Goal: Task Accomplishment & Management: Use online tool/utility

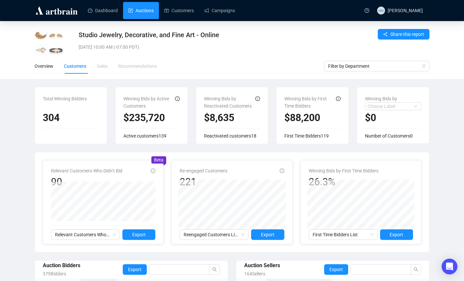
click at [144, 13] on link "Auctions" at bounding box center [140, 10] width 25 height 17
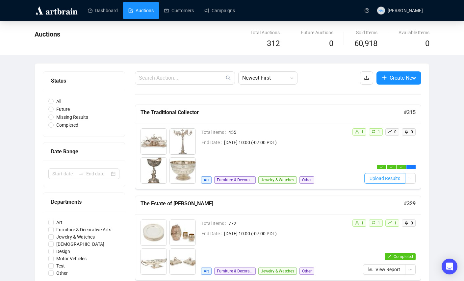
click at [386, 180] on span "Upload Results" at bounding box center [384, 178] width 31 height 7
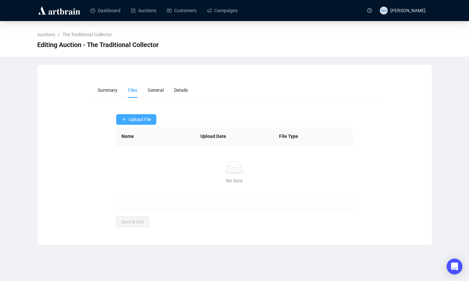
click at [142, 122] on button "Upload File" at bounding box center [136, 119] width 40 height 11
click at [136, 144] on span "Post-Sale" at bounding box center [136, 145] width 31 height 7
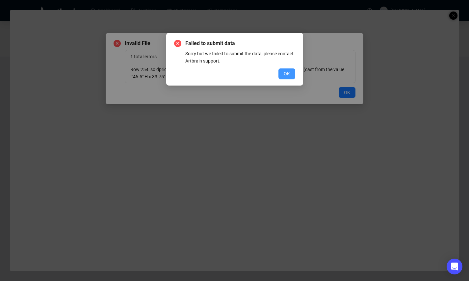
click at [285, 76] on span "OK" at bounding box center [287, 73] width 6 height 7
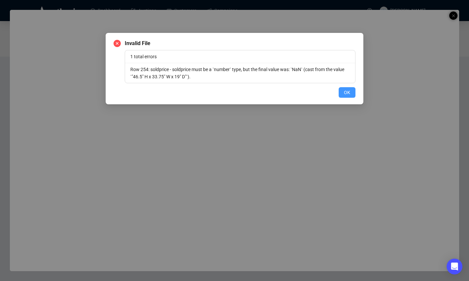
click at [341, 94] on button "OK" at bounding box center [346, 92] width 17 height 11
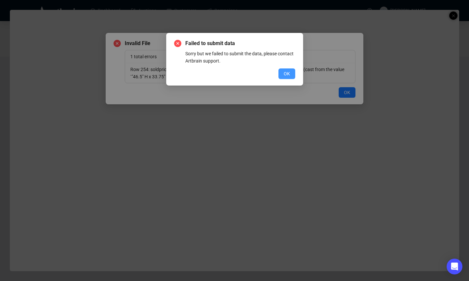
click at [286, 70] on span "OK" at bounding box center [287, 73] width 6 height 7
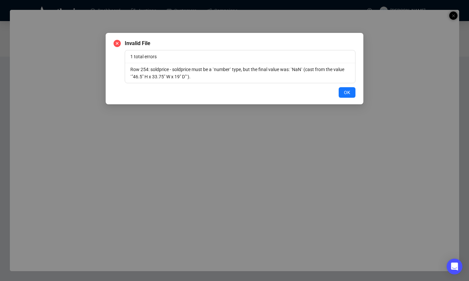
click at [204, 81] on li "Row 254: soldprice - soldprice must be a `number` type, but the final value was…" at bounding box center [240, 73] width 230 height 20
drag, startPoint x: 204, startPoint y: 77, endPoint x: 147, endPoint y: 79, distance: 56.9
click at [147, 79] on li "Row 254: soldprice - soldprice must be a `number` type, but the final value was…" at bounding box center [240, 73] width 230 height 20
copy li "46.5" H x 33.75" W x 19" D"
click at [323, 98] on div "Invalid File 1 total errors Row 254: soldprice - soldprice must be a `number` t…" at bounding box center [235, 68] width 258 height 71
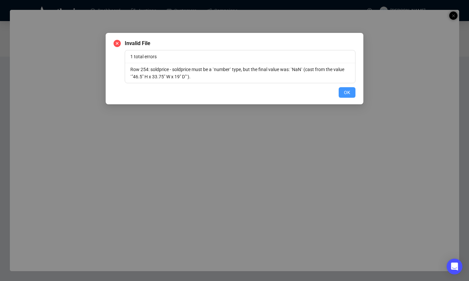
click at [345, 92] on span "OK" at bounding box center [347, 92] width 6 height 7
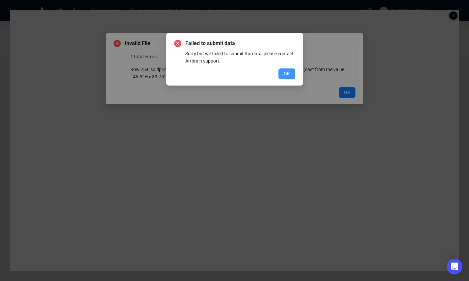
click at [288, 72] on span "OK" at bounding box center [287, 73] width 6 height 7
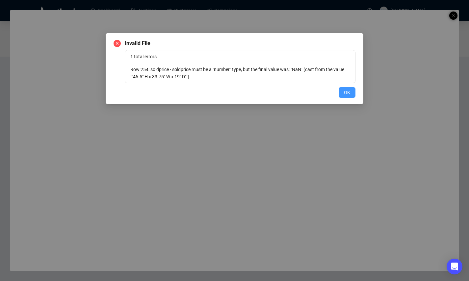
click at [348, 92] on span "OK" at bounding box center [347, 92] width 6 height 7
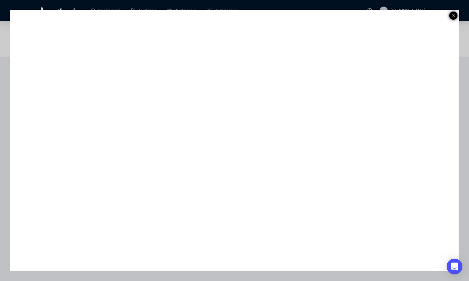
click at [454, 15] on icon at bounding box center [453, 16] width 3 height 8
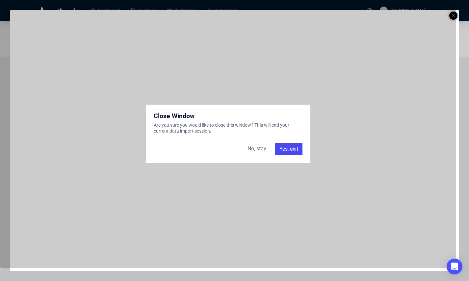
click at [295, 151] on div "Yes, exit" at bounding box center [288, 149] width 27 height 12
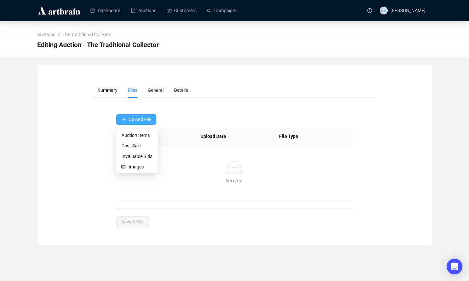
click at [137, 121] on span "Upload File" at bounding box center [140, 119] width 22 height 5
click at [137, 147] on span "Post-Sale" at bounding box center [136, 145] width 31 height 7
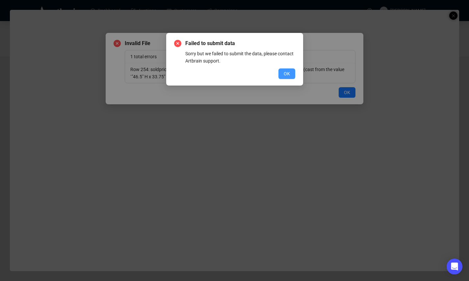
click at [286, 72] on span "OK" at bounding box center [287, 73] width 6 height 7
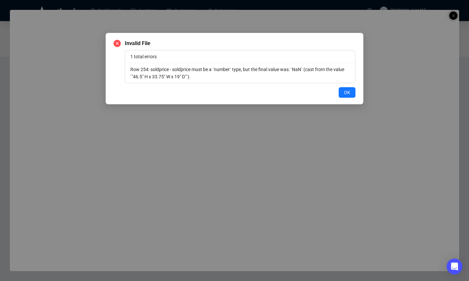
click at [231, 21] on div "Invalid File 1 total errors Row 254: soldprice - soldprice must be a `number` t…" at bounding box center [234, 140] width 469 height 281
click at [351, 94] on button "OK" at bounding box center [346, 92] width 17 height 11
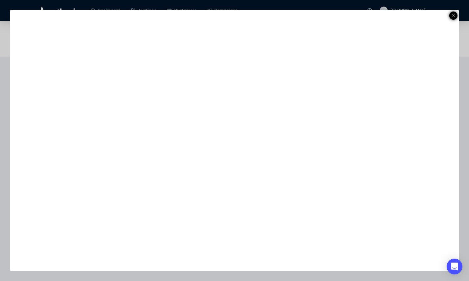
click at [452, 16] on icon at bounding box center [453, 16] width 3 height 8
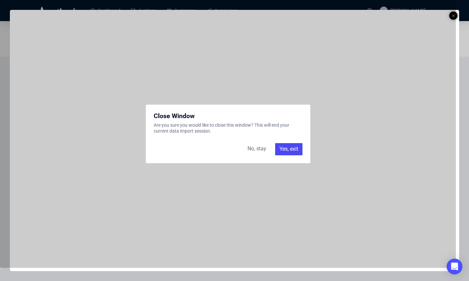
click at [291, 151] on div "Yes, exit" at bounding box center [288, 149] width 27 height 12
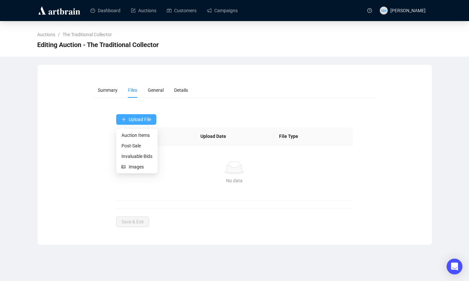
click at [143, 115] on button "Upload File" at bounding box center [136, 119] width 40 height 11
click at [137, 146] on span "Post-Sale" at bounding box center [136, 145] width 31 height 7
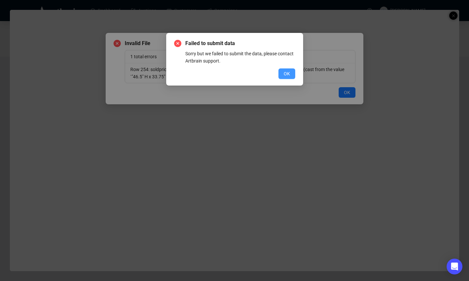
click at [284, 74] on span "OK" at bounding box center [287, 73] width 6 height 7
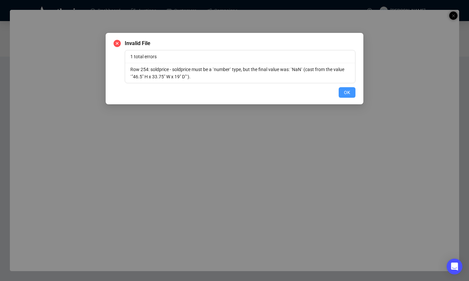
click at [349, 94] on span "OK" at bounding box center [347, 92] width 6 height 7
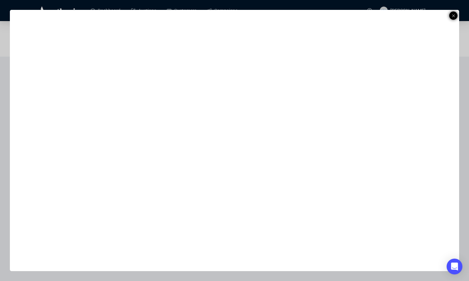
click at [454, 14] on icon at bounding box center [453, 16] width 3 height 8
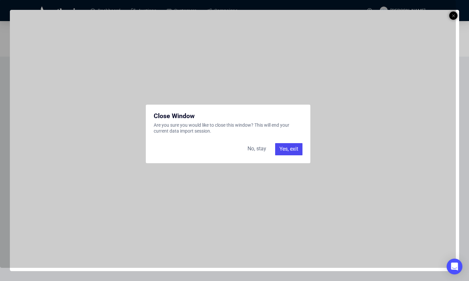
click at [292, 148] on div "Yes, exit" at bounding box center [288, 149] width 27 height 12
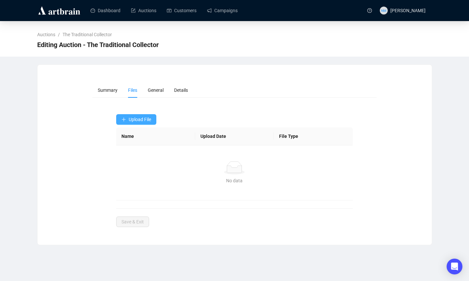
click at [137, 117] on span "Upload File" at bounding box center [140, 119] width 22 height 5
click at [117, 177] on td "No data No data" at bounding box center [234, 172] width 237 height 55
click at [135, 121] on span "Upload File" at bounding box center [140, 119] width 22 height 5
click at [135, 120] on span "Upload File" at bounding box center [140, 119] width 22 height 5
click at [135, 156] on span "Invaluable Bids" at bounding box center [136, 156] width 31 height 7
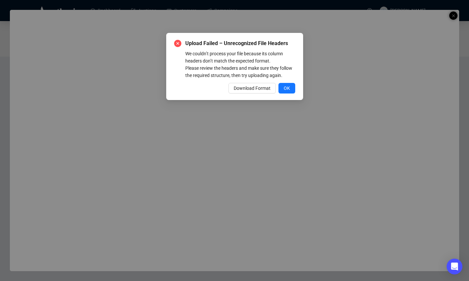
click at [442, 23] on div "Upload Failed – Unrecognized File Headers We couldn’t process your file because…" at bounding box center [234, 140] width 469 height 281
click at [285, 92] on span "OK" at bounding box center [287, 88] width 6 height 7
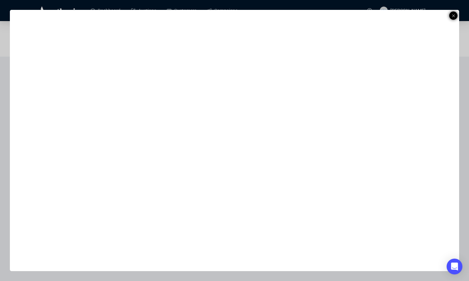
click at [453, 17] on icon at bounding box center [453, 16] width 3 height 8
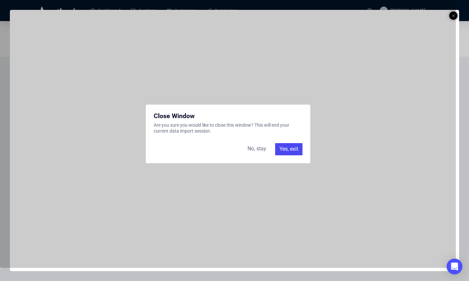
click at [288, 156] on div "Close Window Are you sure you would like to close this window? This will end yo…" at bounding box center [228, 134] width 164 height 59
click at [288, 152] on div "Yes, exit" at bounding box center [288, 149] width 27 height 12
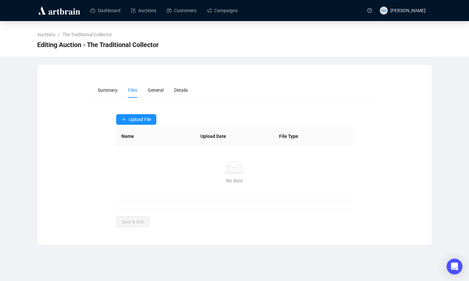
click at [230, 111] on form "Summary Files General Details Upload File Name Upload Date File Type No data No…" at bounding box center [234, 155] width 284 height 144
click at [137, 121] on span "Upload File" at bounding box center [140, 119] width 22 height 5
click at [137, 158] on span "Invaluable Bids" at bounding box center [136, 156] width 31 height 7
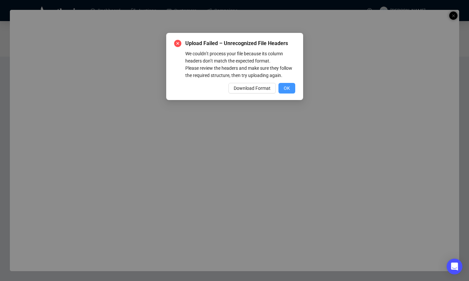
click at [285, 92] on span "OK" at bounding box center [287, 88] width 6 height 7
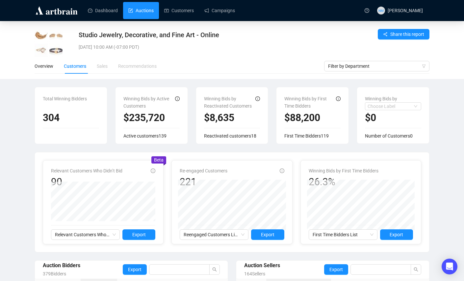
click at [145, 11] on link "Auctions" at bounding box center [140, 10] width 25 height 17
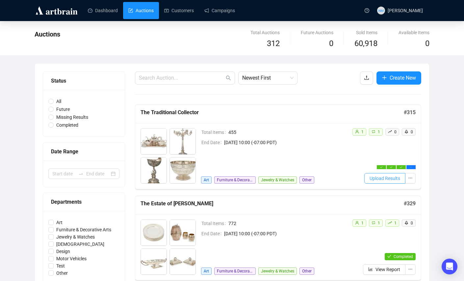
click at [380, 182] on button "Upload Results" at bounding box center [384, 178] width 41 height 11
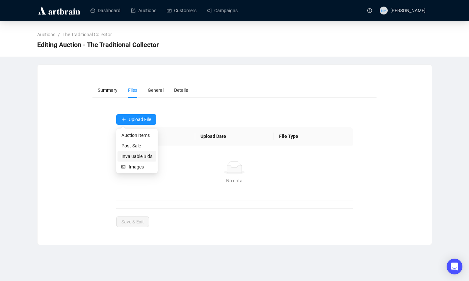
click at [138, 155] on span "Invaluable Bids" at bounding box center [136, 156] width 31 height 7
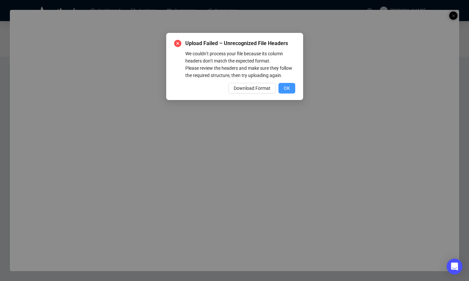
click at [290, 93] on button "OK" at bounding box center [286, 88] width 17 height 11
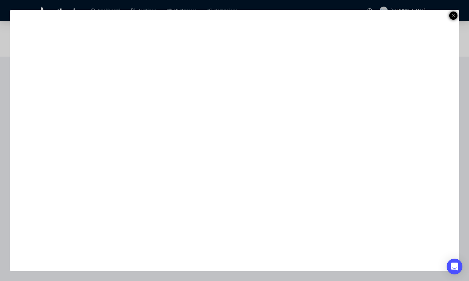
click at [454, 17] on icon at bounding box center [453, 16] width 3 height 8
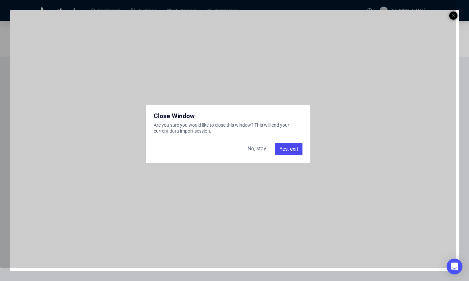
click at [292, 148] on div "Yes, exit" at bounding box center [288, 149] width 27 height 12
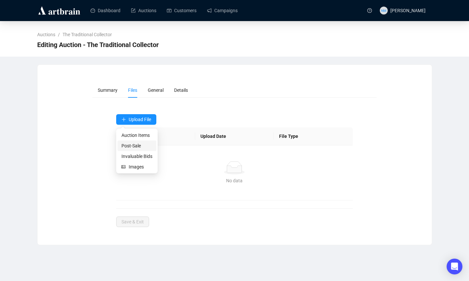
click at [135, 146] on span "Post-Sale" at bounding box center [136, 145] width 31 height 7
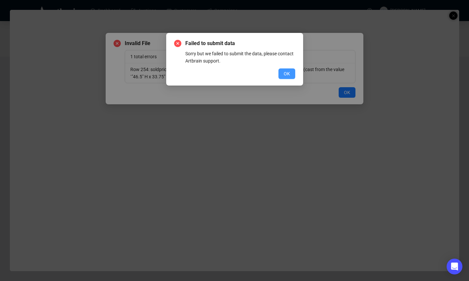
click at [284, 76] on span "OK" at bounding box center [287, 73] width 6 height 7
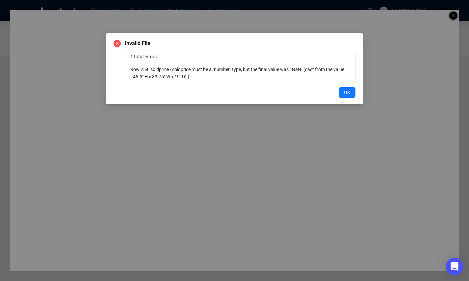
click at [453, 272] on div "Open Intercom Messenger" at bounding box center [454, 266] width 17 height 17
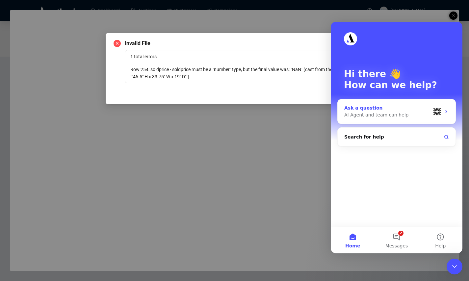
click at [370, 108] on div "Ask a question" at bounding box center [387, 108] width 86 height 7
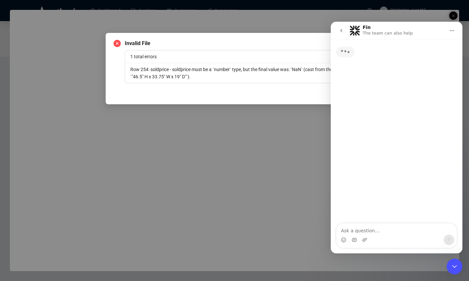
click at [372, 230] on textarea "Ask a question…" at bounding box center [396, 228] width 120 height 11
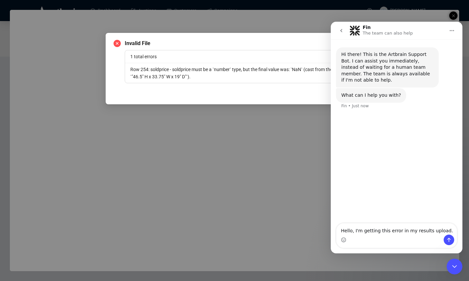
click at [181, 79] on li "Row 254: soldprice - soldprice must be a `number` type, but the final value was…" at bounding box center [240, 73] width 230 height 20
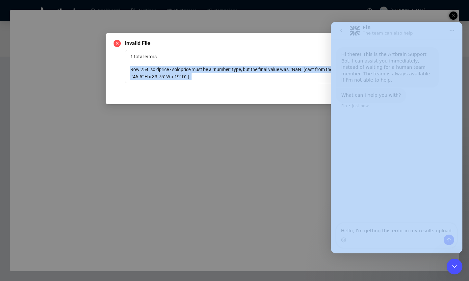
click at [181, 79] on li "Row 254: soldprice - soldprice must be a `number` type, but the final value was…" at bounding box center [240, 73] width 230 height 20
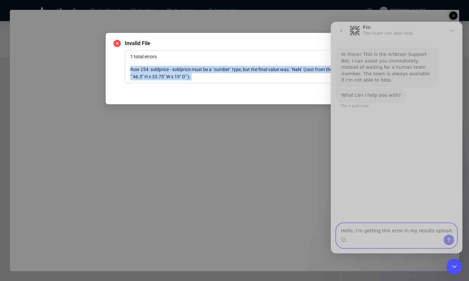
click at [424, 229] on textarea "Hello, I'm getting this error in my results upload." at bounding box center [396, 228] width 120 height 11
click at [444, 229] on textarea "Hello, I'm getting this error in my results upload." at bounding box center [396, 228] width 120 height 11
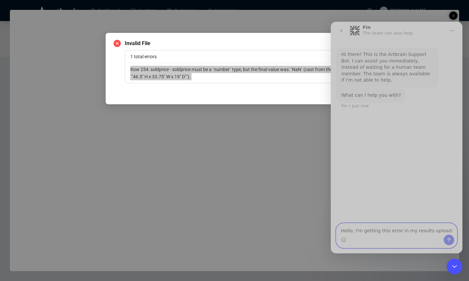
paste textarea "Row 254: soldprice - soldprice must be a `number` type, but the final value was…"
type textarea "Hello, I'm getting this error in my results upload: Row 254: soldprice - soldpr…"
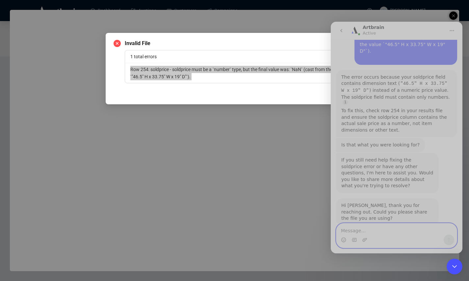
scroll to position [95, 0]
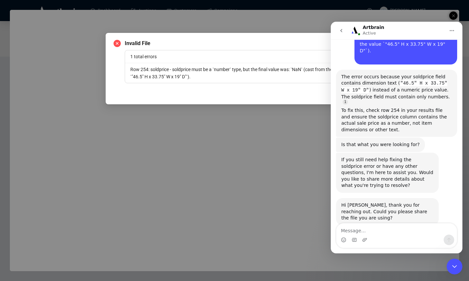
click at [215, 78] on li "Row 254: soldprice - soldprice must be a `number` type, but the final value was…" at bounding box center [240, 73] width 230 height 20
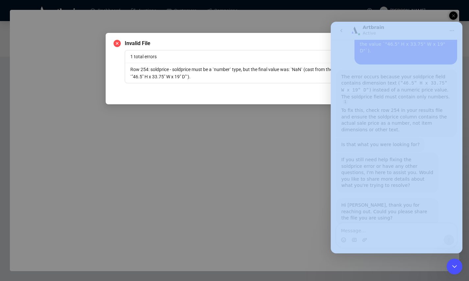
click at [205, 83] on li "Row 254: soldprice - soldprice must be a `number` type, but the final value was…" at bounding box center [240, 73] width 230 height 20
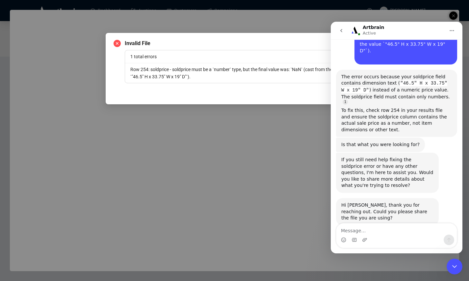
click at [204, 79] on li "Row 254: soldprice - soldprice must be a `number` type, but the final value was…" at bounding box center [240, 73] width 230 height 20
click at [363, 241] on icon "Upload attachment" at bounding box center [364, 240] width 5 height 4
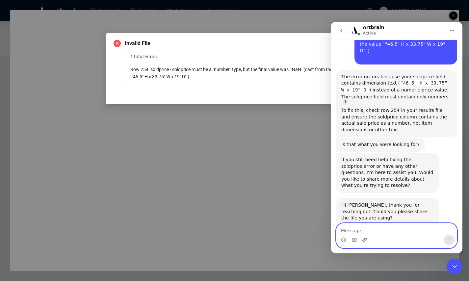
click at [364, 239] on icon "Upload attachment" at bounding box center [364, 240] width 5 height 4
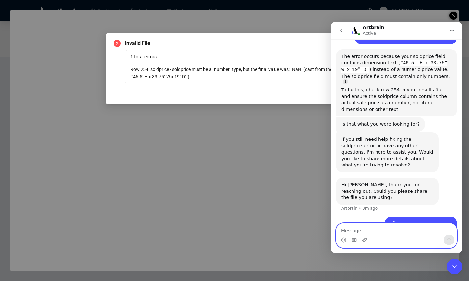
click at [356, 225] on textarea "Message…" at bounding box center [396, 228] width 120 height 11
click at [421, 230] on textarea "I don't seem to see any discrepancies" at bounding box center [396, 228] width 120 height 11
type textarea "I don't seem to see any discrepancies in row 254"
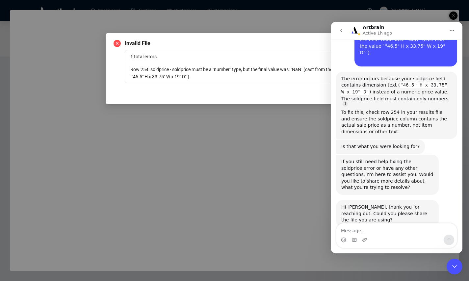
scroll to position [94, 0]
click at [406, 109] on div "To fix this, check row 254 in your results file and ensure the soldprice column…" at bounding box center [396, 122] width 111 height 26
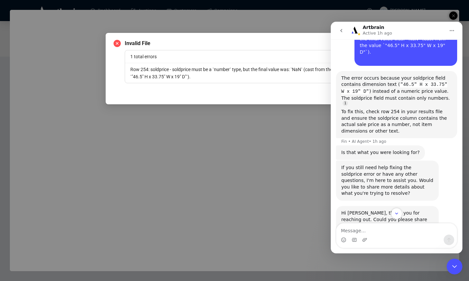
scroll to position [116, 0]
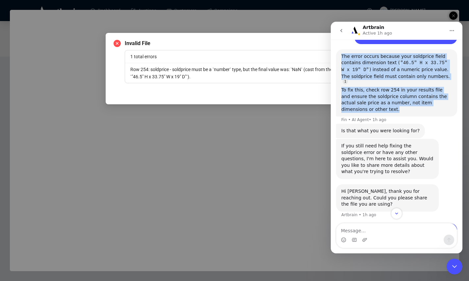
drag, startPoint x: 341, startPoint y: 51, endPoint x: 372, endPoint y: 99, distance: 56.4
click at [372, 99] on div "The error occurs because your soldprice field contains dimension text ( "46.5" …" at bounding box center [396, 83] width 111 height 60
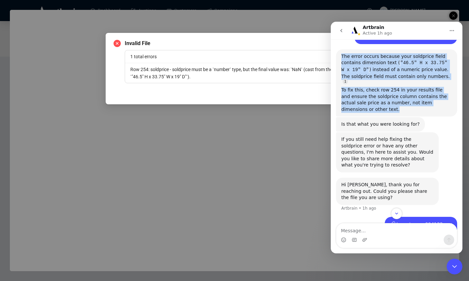
copy div "The error occurs because your soldprice field contains dimension text ( "46.5" …"
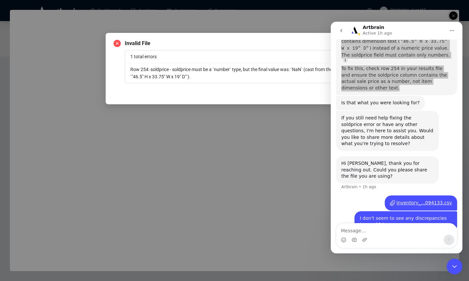
click at [454, 268] on icon "Close Intercom Messenger" at bounding box center [454, 266] width 8 height 8
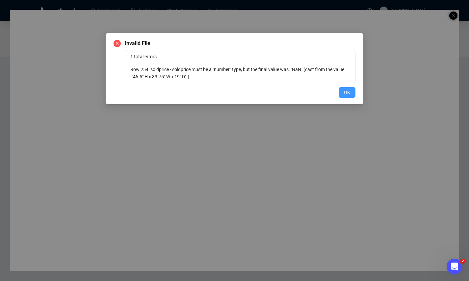
click at [338, 92] on button "OK" at bounding box center [346, 92] width 17 height 11
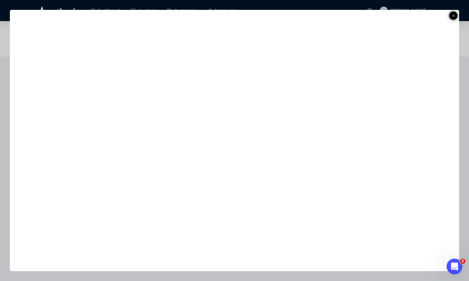
click at [453, 15] on line at bounding box center [453, 15] width 3 height 3
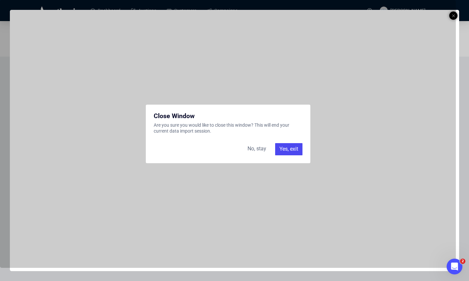
click at [287, 150] on div "Yes, exit" at bounding box center [288, 149] width 27 height 12
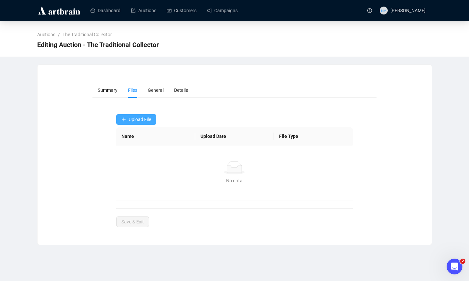
click at [140, 116] on button "Upload File" at bounding box center [136, 119] width 40 height 11
click at [139, 136] on span "Auction Items" at bounding box center [136, 135] width 31 height 7
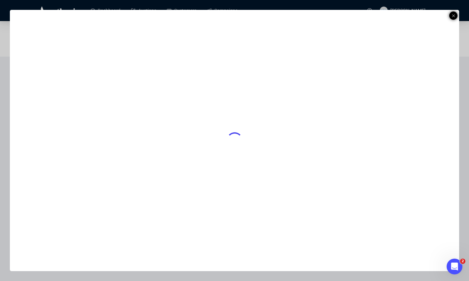
click at [453, 14] on icon at bounding box center [453, 16] width 3 height 8
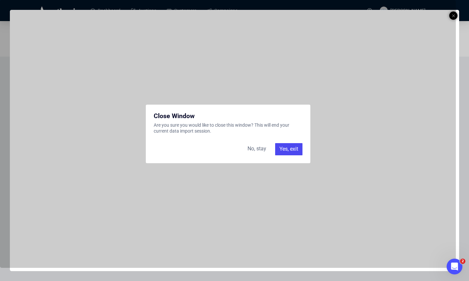
click at [285, 153] on div "Yes, exit" at bounding box center [288, 149] width 27 height 12
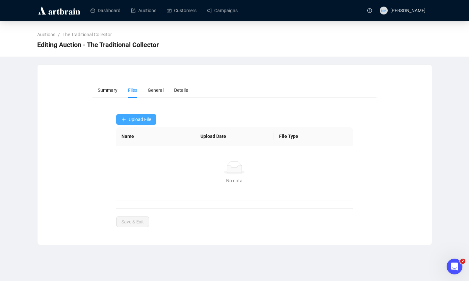
click at [134, 119] on span "Upload File" at bounding box center [140, 119] width 22 height 5
click at [134, 147] on span "Post-Sale" at bounding box center [136, 145] width 31 height 7
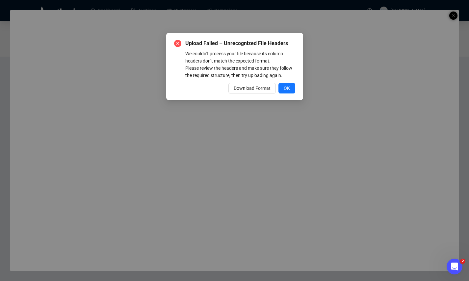
click at [209, 93] on div "Download Format OK" at bounding box center [234, 88] width 121 height 11
click at [284, 92] on span "OK" at bounding box center [287, 88] width 6 height 7
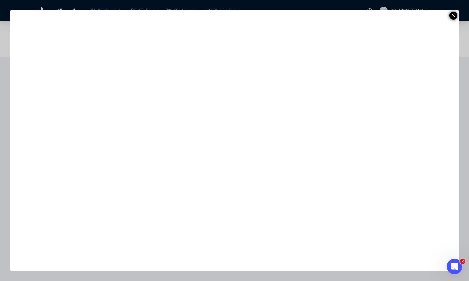
click at [452, 14] on icon at bounding box center [453, 16] width 3 height 8
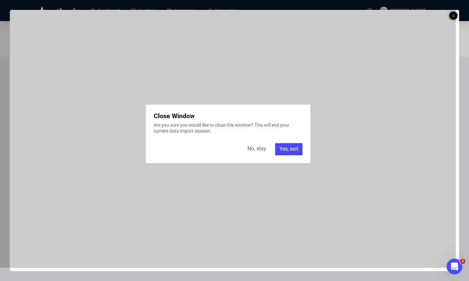
click at [290, 148] on div "Yes, exit" at bounding box center [288, 149] width 27 height 12
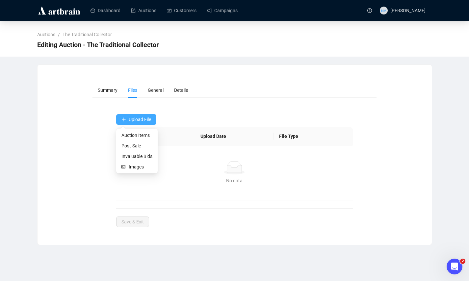
click at [144, 119] on span "Upload File" at bounding box center [140, 119] width 22 height 5
click at [133, 147] on span "Post-Sale" at bounding box center [136, 145] width 31 height 7
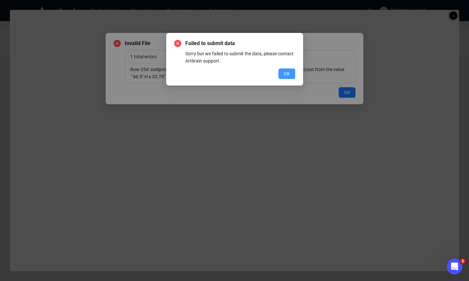
click at [287, 72] on span "OK" at bounding box center [287, 73] width 6 height 7
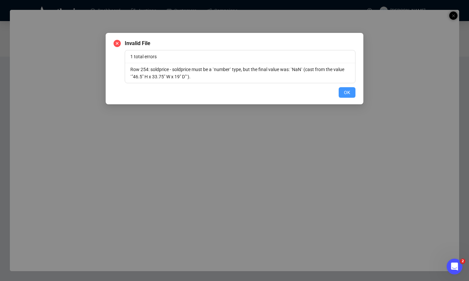
click at [350, 93] on button "OK" at bounding box center [346, 92] width 17 height 11
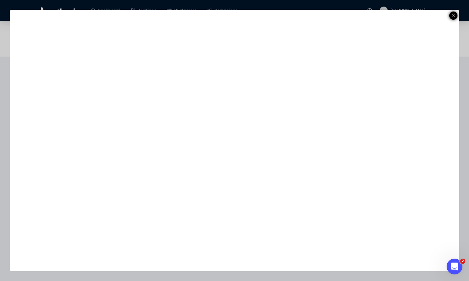
click at [454, 15] on icon at bounding box center [453, 16] width 3 height 8
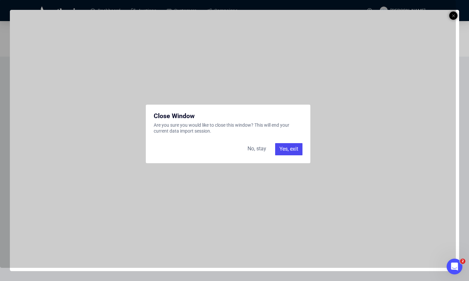
click at [284, 148] on div "Yes, exit" at bounding box center [288, 149] width 27 height 12
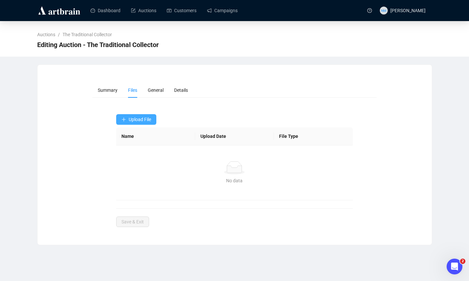
click at [143, 120] on span "Upload File" at bounding box center [140, 119] width 22 height 5
click at [140, 147] on span "Post-Sale" at bounding box center [136, 145] width 31 height 7
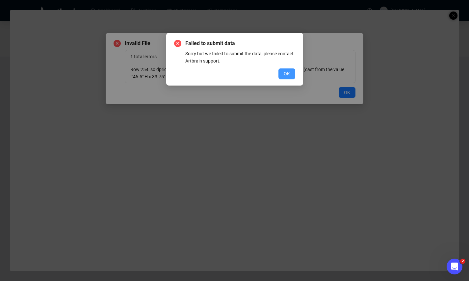
click at [286, 74] on span "OK" at bounding box center [287, 73] width 6 height 7
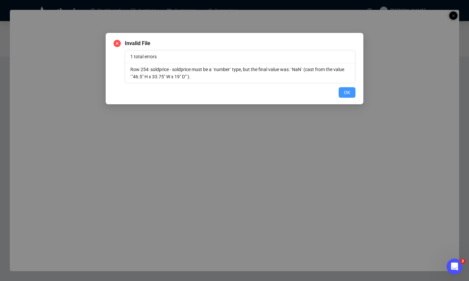
click at [350, 92] on span "OK" at bounding box center [347, 92] width 6 height 7
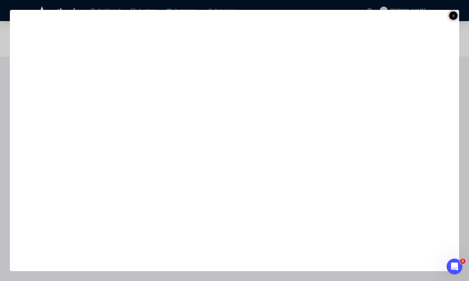
click at [453, 16] on line at bounding box center [453, 15] width 3 height 3
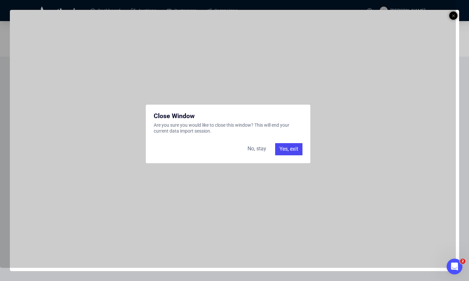
click at [283, 147] on div "Yes, exit" at bounding box center [288, 149] width 27 height 12
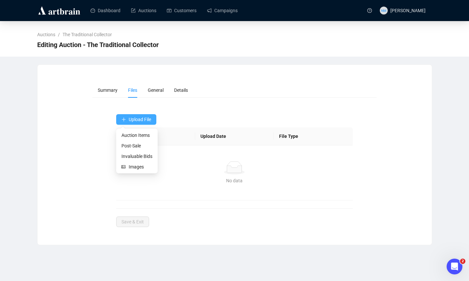
click at [144, 119] on span "Upload File" at bounding box center [140, 119] width 22 height 5
click at [137, 146] on span "Post-Sale" at bounding box center [136, 145] width 31 height 7
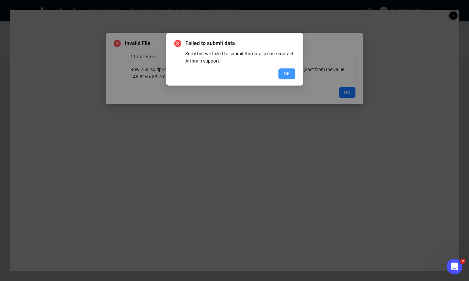
click at [285, 73] on span "OK" at bounding box center [287, 73] width 6 height 7
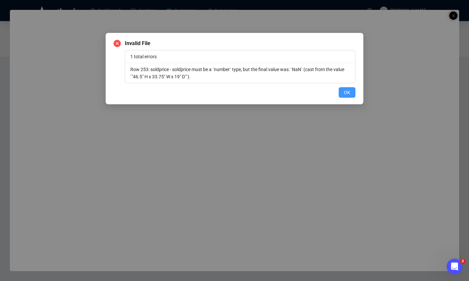
click at [352, 95] on button "OK" at bounding box center [346, 92] width 17 height 11
